Goal: Task Accomplishment & Management: Manage account settings

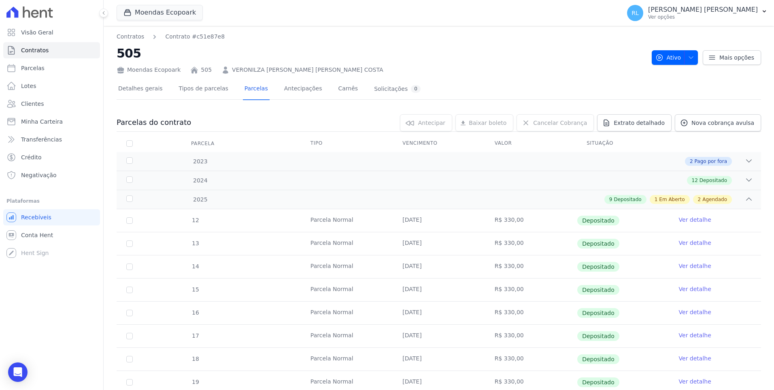
click at [55, 122] on span "Minha Carteira" at bounding box center [42, 121] width 42 height 8
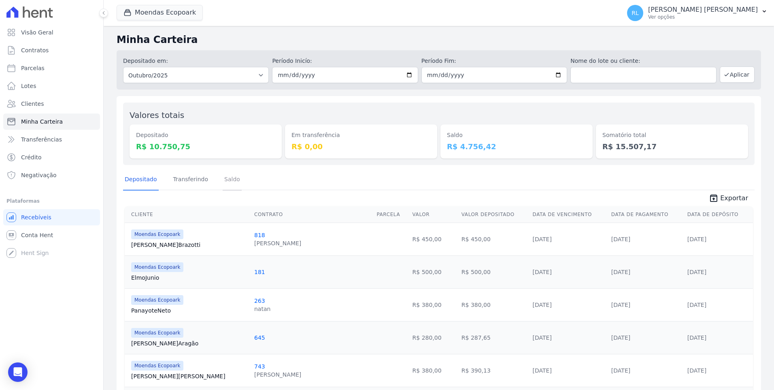
click at [223, 181] on link "Saldo" at bounding box center [232, 179] width 19 height 21
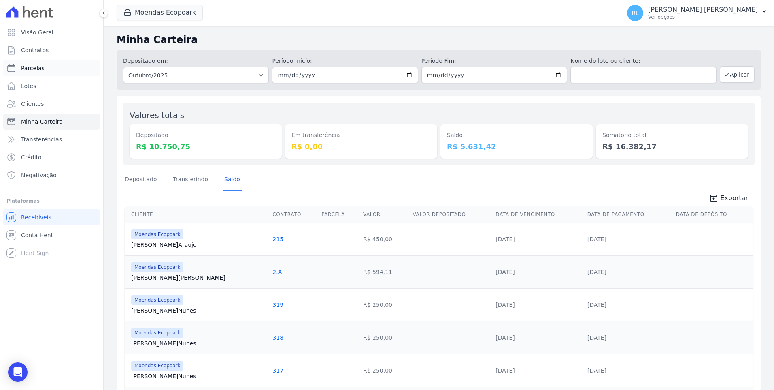
click at [52, 68] on link "Parcelas" at bounding box center [51, 68] width 97 height 16
select select
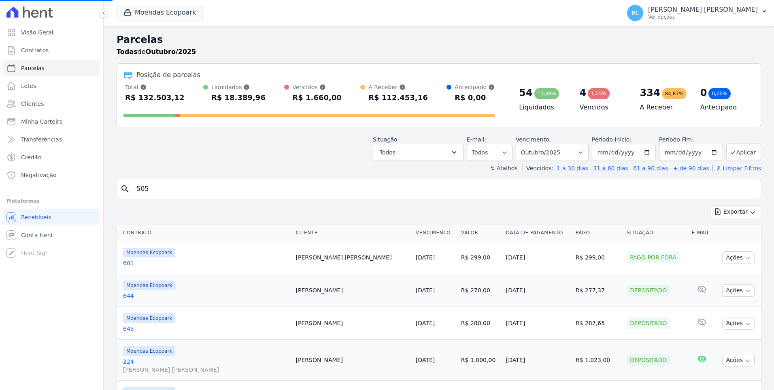
select select
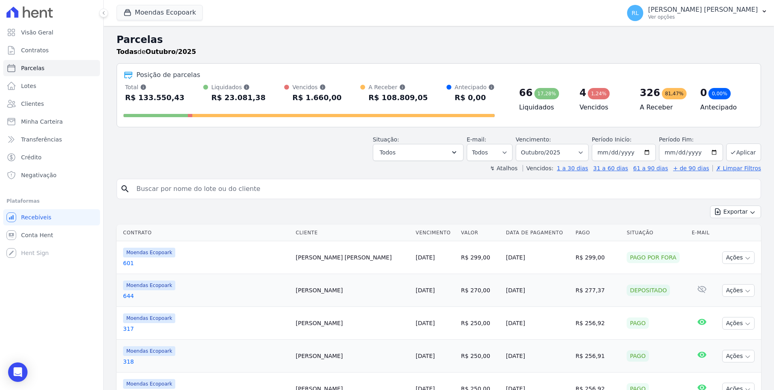
click at [174, 190] on input "search" at bounding box center [445, 189] width 626 height 16
type input "197"
select select
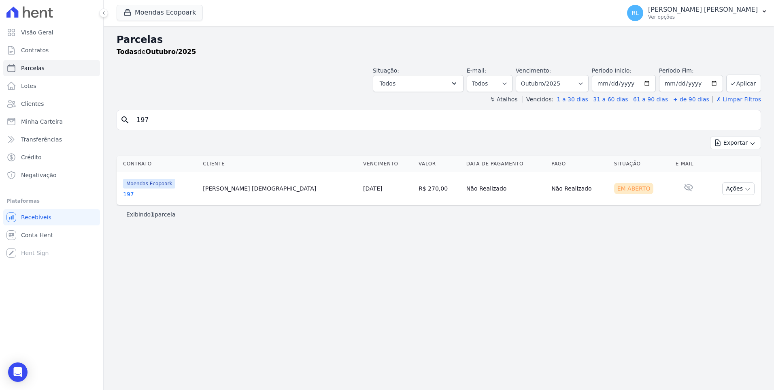
click at [131, 192] on link "197" at bounding box center [159, 194] width 73 height 8
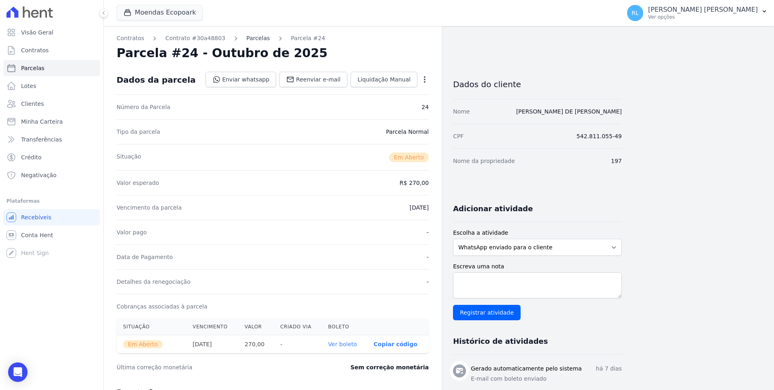
click at [247, 41] on link "Parcelas" at bounding box center [258, 38] width 23 height 9
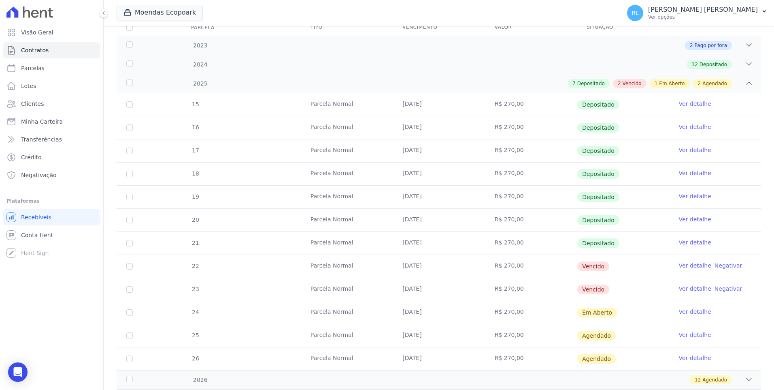
scroll to position [162, 0]
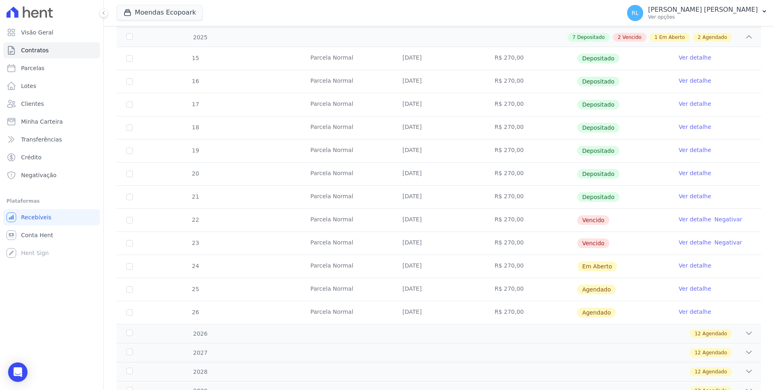
click at [685, 219] on link "Ver detalhe" at bounding box center [695, 219] width 32 height 8
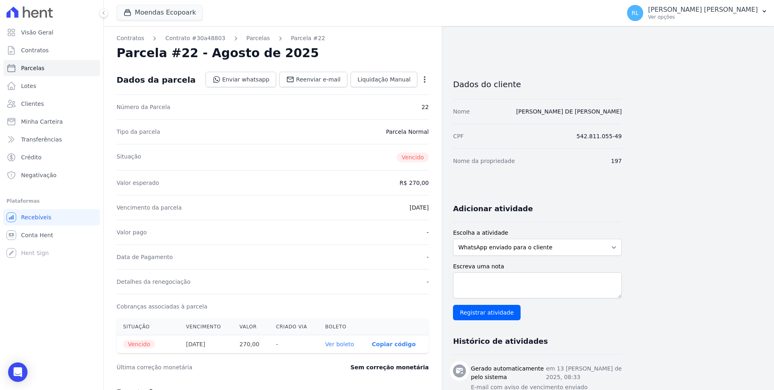
click at [347, 343] on link "Ver boleto" at bounding box center [339, 344] width 29 height 6
click at [247, 36] on link "Parcelas" at bounding box center [258, 38] width 23 height 9
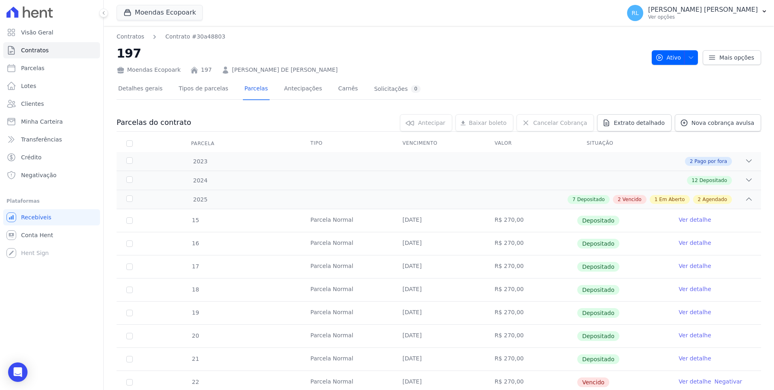
scroll to position [162, 0]
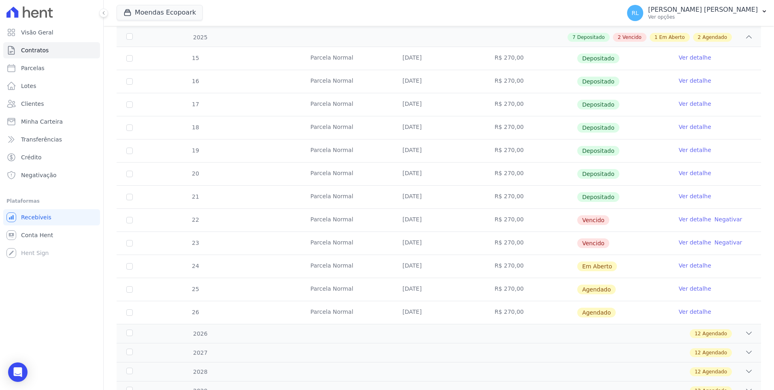
click at [679, 240] on link "Ver detalhe" at bounding box center [695, 242] width 32 height 8
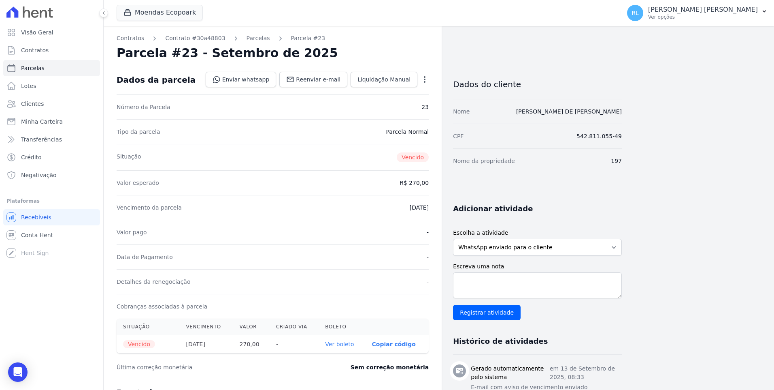
click at [337, 345] on link "Ver boleto" at bounding box center [339, 344] width 29 height 6
click at [45, 65] on link "Parcelas" at bounding box center [51, 68] width 97 height 16
select select
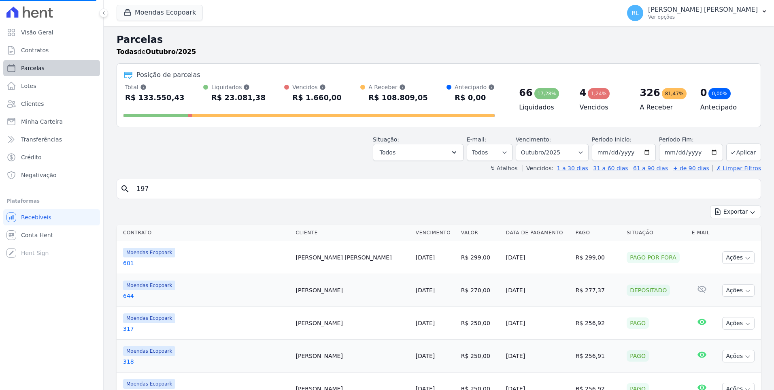
select select
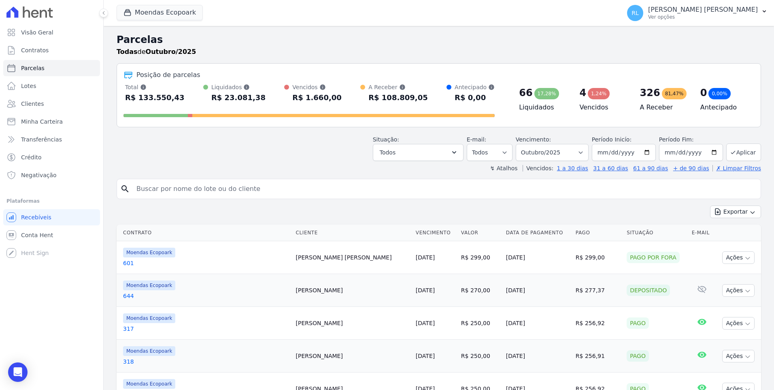
click at [183, 192] on input "search" at bounding box center [445, 189] width 626 height 16
type input "467"
select select
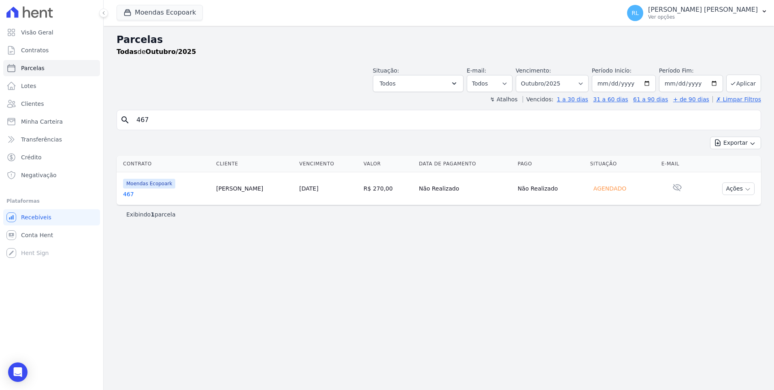
click at [136, 190] on link "467" at bounding box center [166, 194] width 87 height 8
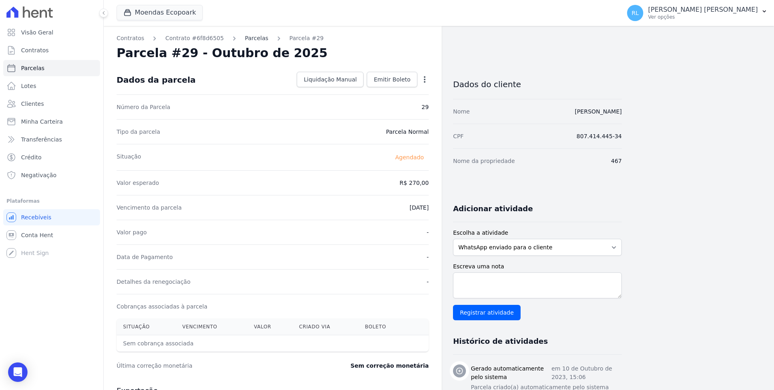
click at [255, 39] on link "Parcelas" at bounding box center [256, 38] width 23 height 9
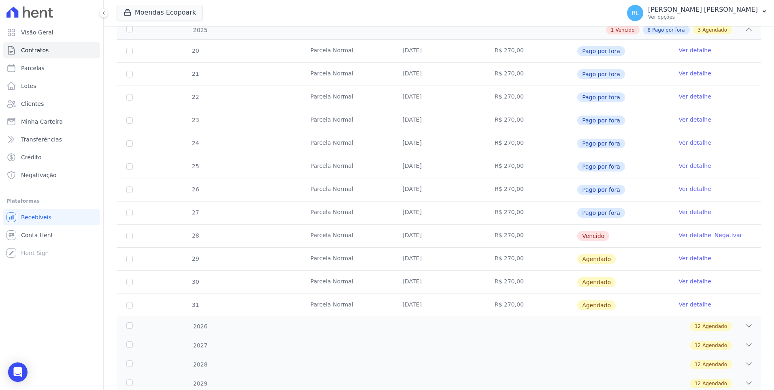
scroll to position [203, 0]
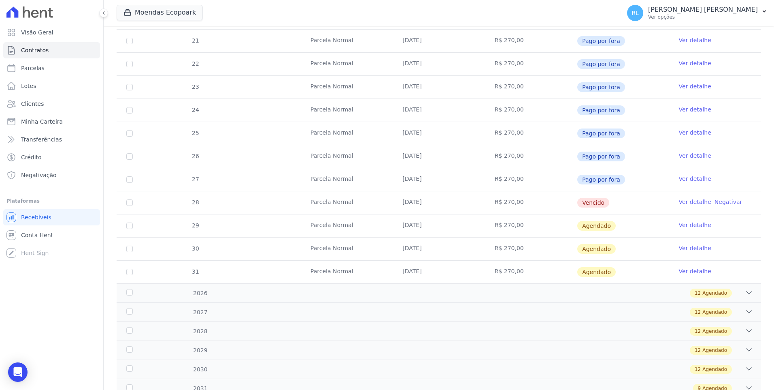
click at [687, 199] on link "Ver detalhe" at bounding box center [695, 202] width 32 height 8
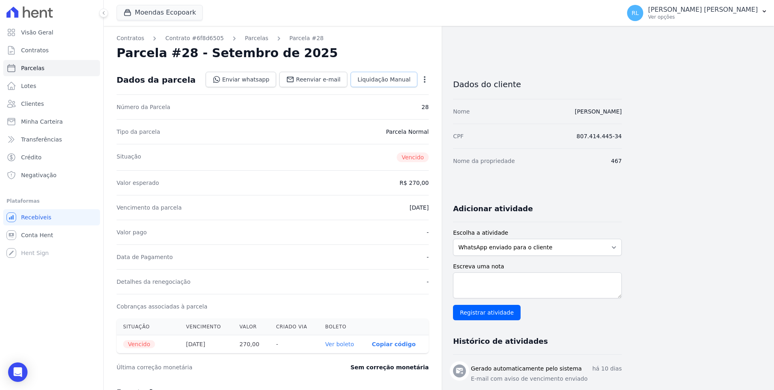
click at [393, 81] on span "Liquidação Manual" at bounding box center [384, 79] width 53 height 8
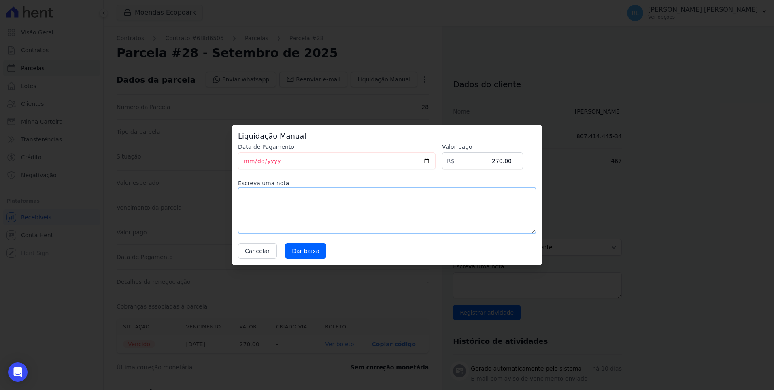
click at [277, 205] on textarea at bounding box center [387, 210] width 298 height 46
type textarea "pix"
click at [301, 247] on input "Dar baixa" at bounding box center [305, 250] width 41 height 15
